Goal: Register for event/course

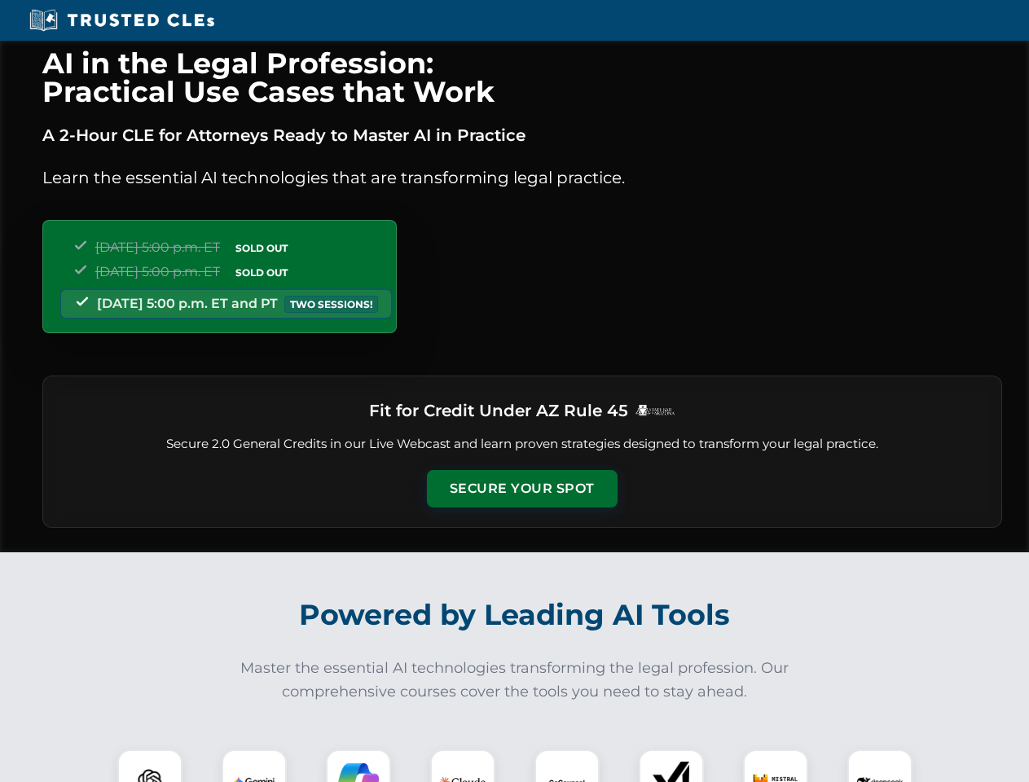
click at [522, 489] on button "Secure Your Spot" at bounding box center [522, 488] width 191 height 37
click at [150, 766] on img at bounding box center [149, 782] width 47 height 47
